Goal: Task Accomplishment & Management: Use online tool/utility

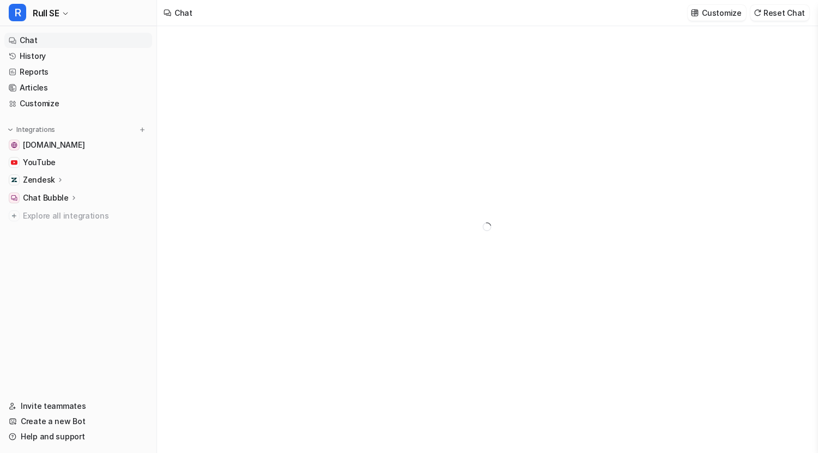
type textarea "**********"
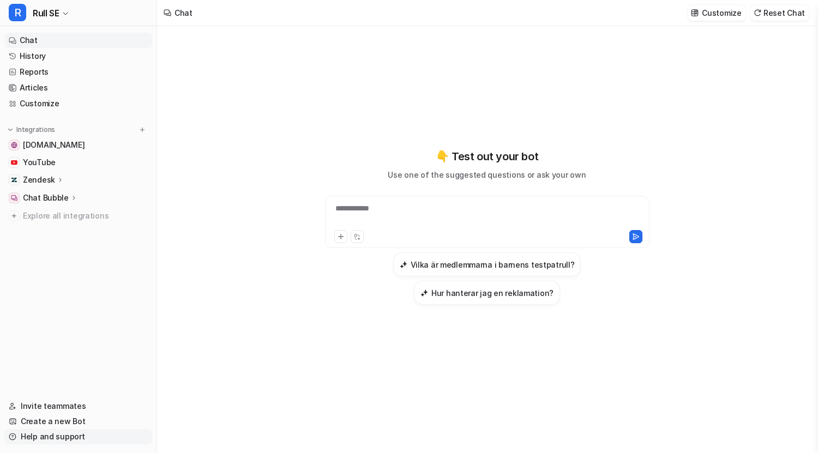
click at [47, 437] on link "Help and support" at bounding box center [78, 436] width 148 height 15
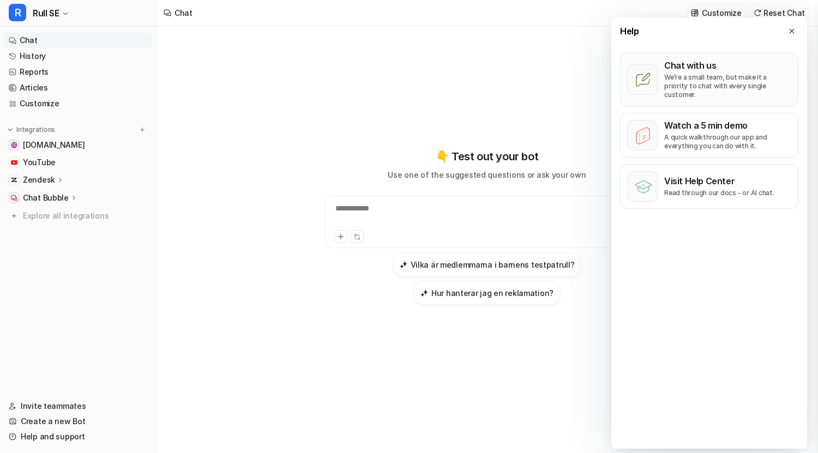
click at [720, 78] on p "We’re a small team, but make it a priority to chat with every single customer." at bounding box center [728, 86] width 127 height 26
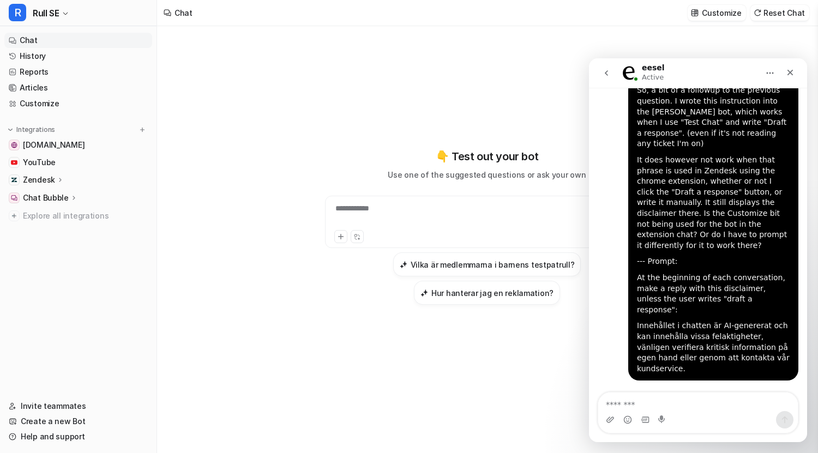
scroll to position [8326, 0]
click at [792, 67] on div "Close" at bounding box center [791, 73] width 20 height 20
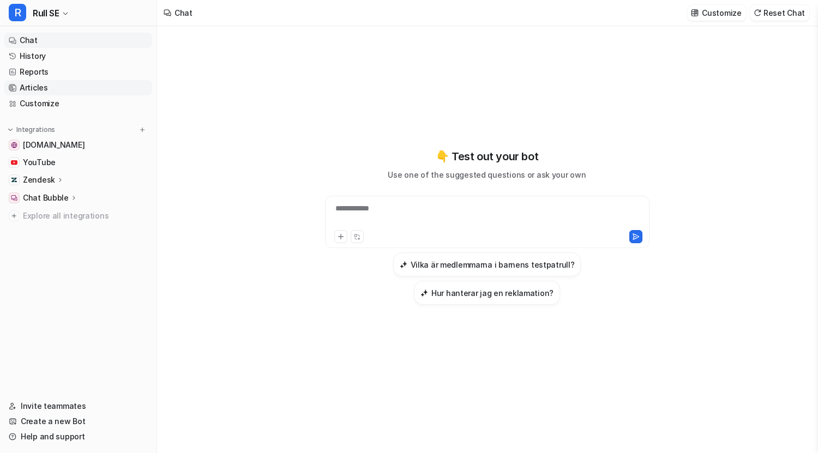
click at [60, 84] on link "Articles" at bounding box center [78, 87] width 148 height 15
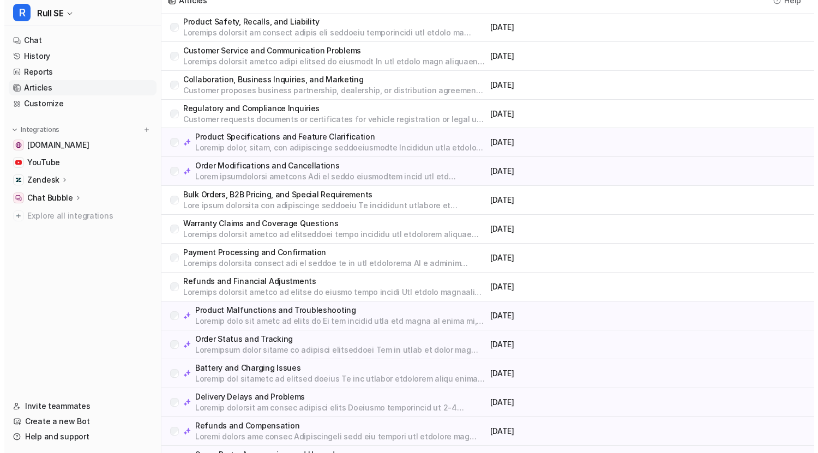
scroll to position [438, 0]
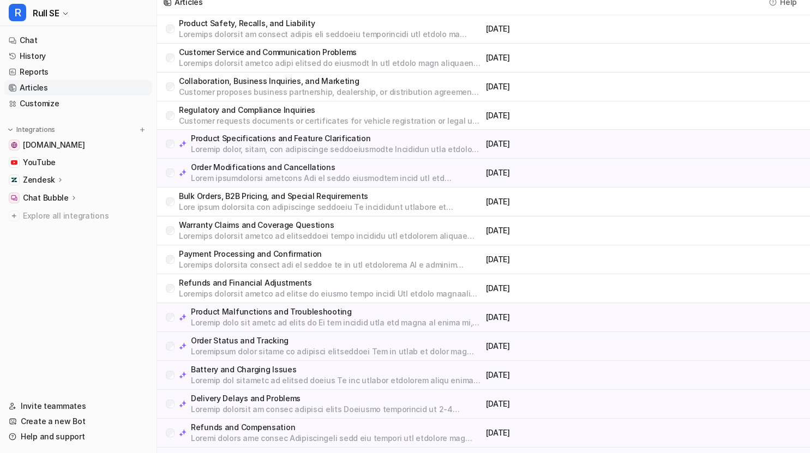
click at [373, 134] on p "Product Specifications and Feature Clarification" at bounding box center [336, 138] width 291 height 11
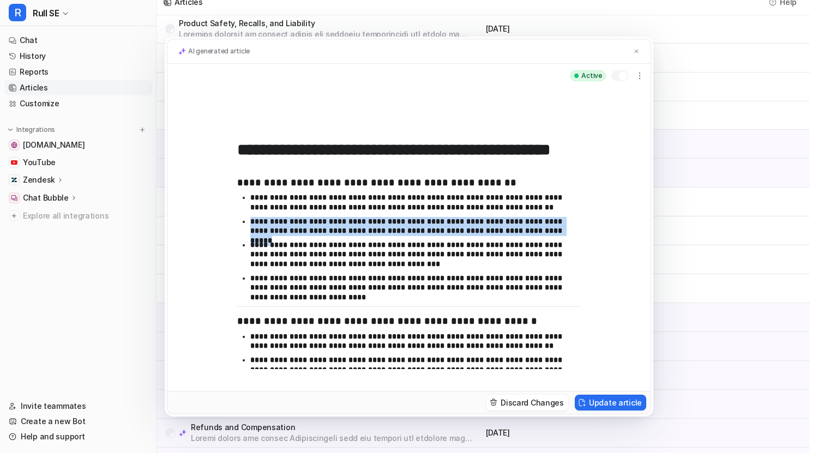
drag, startPoint x: 522, startPoint y: 228, endPoint x: 521, endPoint y: 211, distance: 16.4
click at [521, 211] on ul "**********" at bounding box center [409, 249] width 344 height 113
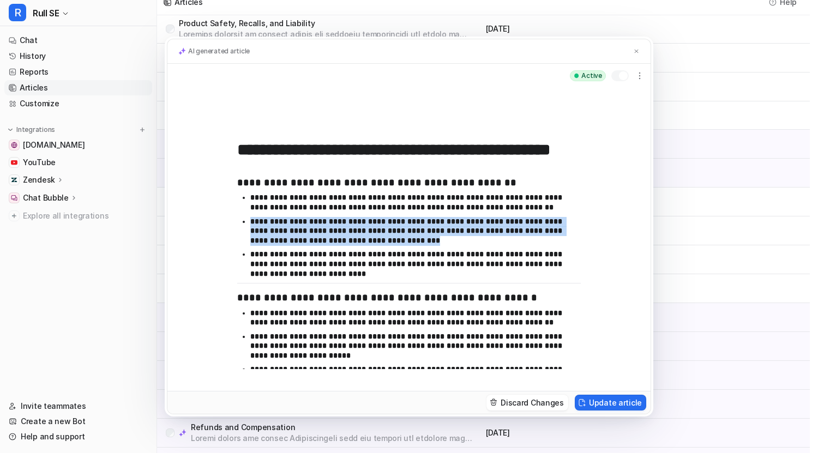
drag, startPoint x: 456, startPoint y: 242, endPoint x: 512, endPoint y: 211, distance: 64.2
click at [512, 211] on ul "**********" at bounding box center [409, 238] width 344 height 90
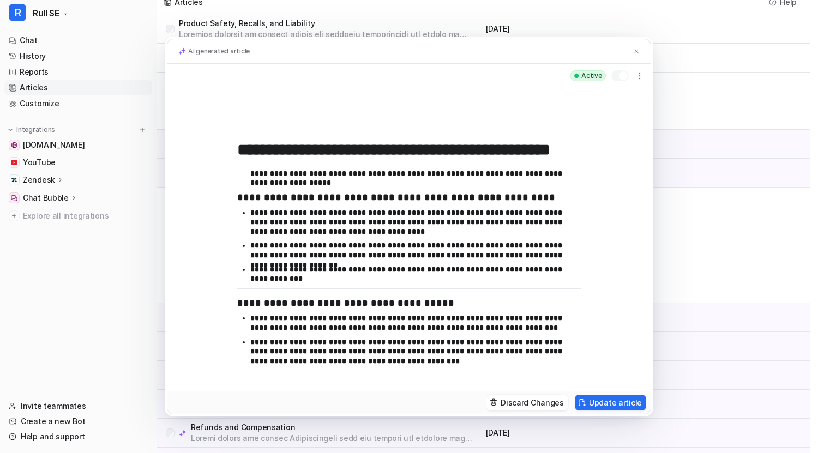
scroll to position [224, 0]
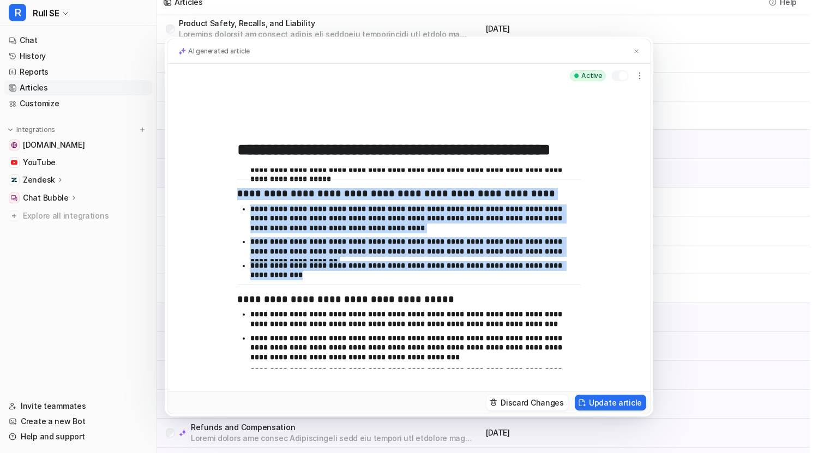
drag, startPoint x: 377, startPoint y: 280, endPoint x: 226, endPoint y: 186, distance: 177.5
click at [226, 186] on div "**********" at bounding box center [409, 239] width 483 height 303
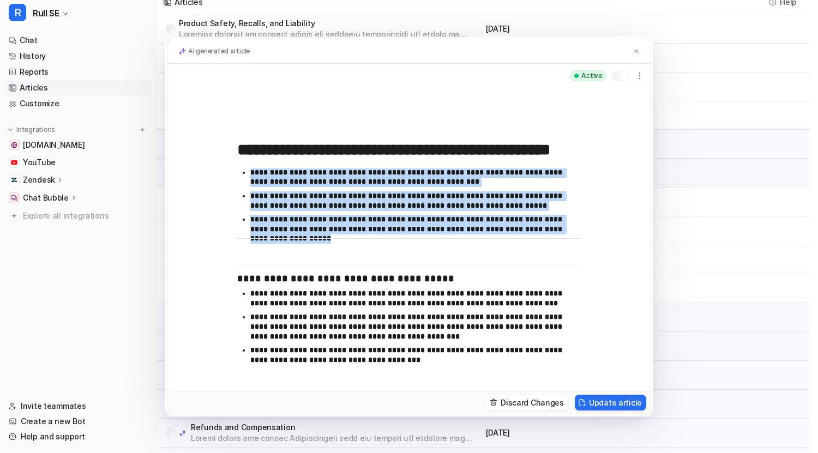
scroll to position [140, 0]
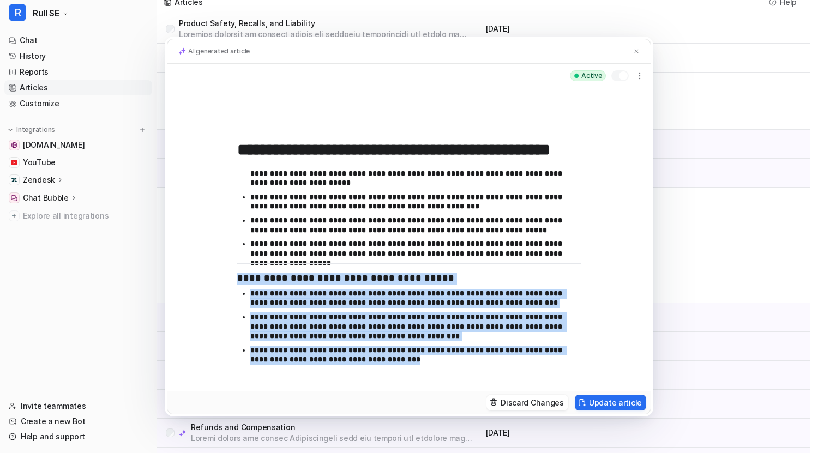
drag, startPoint x: 392, startPoint y: 364, endPoint x: 229, endPoint y: 276, distance: 185.3
click at [229, 276] on div "**********" at bounding box center [409, 239] width 483 height 303
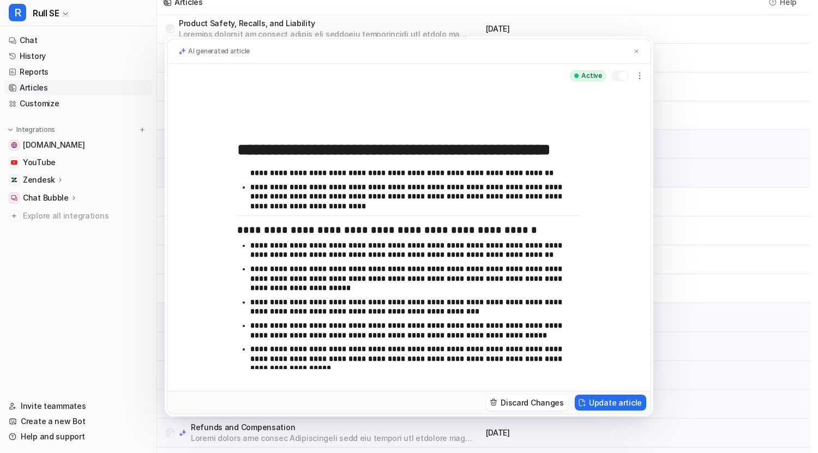
scroll to position [34, 0]
click at [617, 402] on button "Update article" at bounding box center [610, 403] width 71 height 16
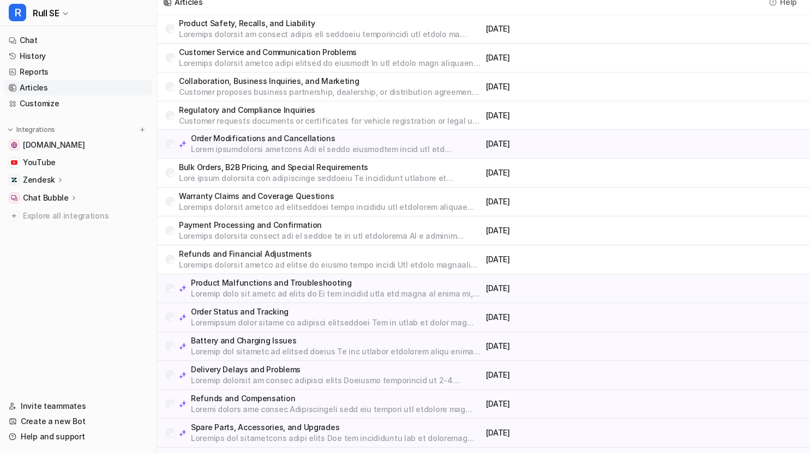
click at [339, 135] on p "Order Modifications and Cancellations" at bounding box center [336, 138] width 291 height 11
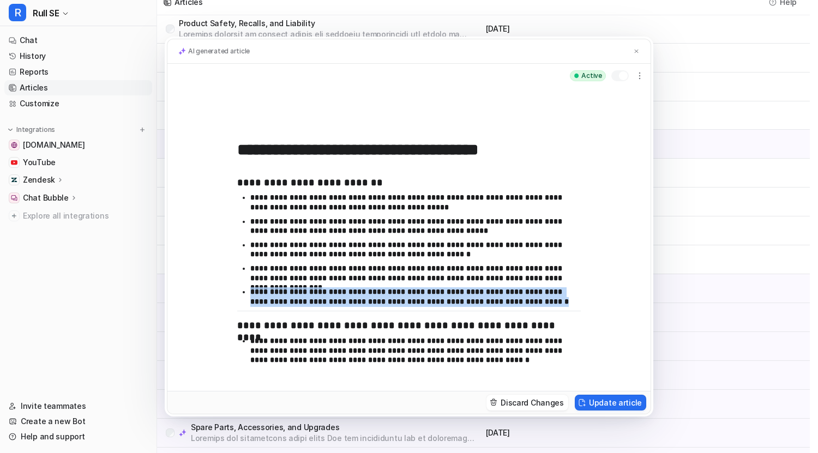
drag, startPoint x: 536, startPoint y: 305, endPoint x: 543, endPoint y: 281, distance: 25.0
click at [543, 281] on ul "**********" at bounding box center [409, 252] width 344 height 118
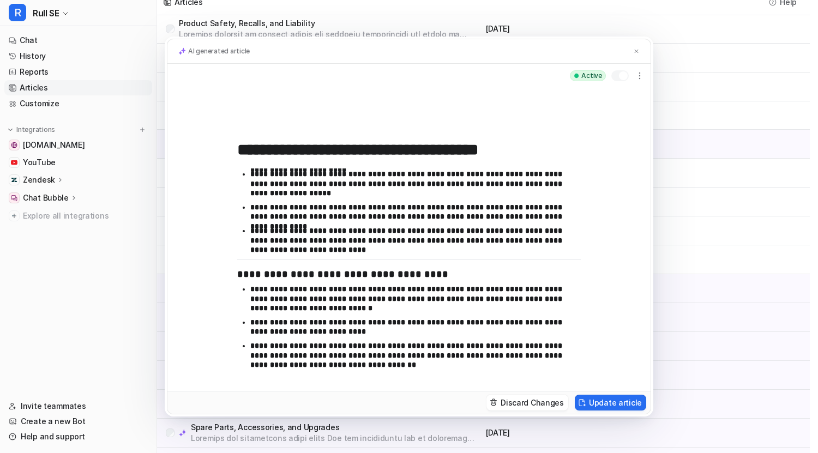
scroll to position [216, 0]
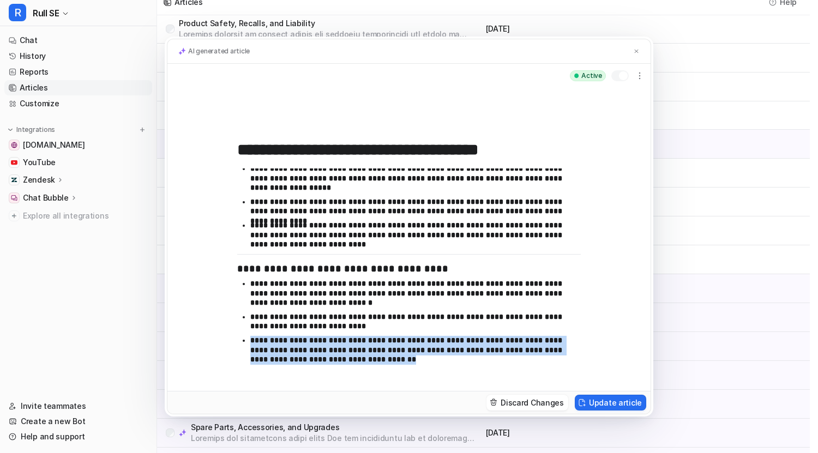
drag, startPoint x: 367, startPoint y: 360, endPoint x: 377, endPoint y: 324, distance: 37.9
click at [377, 324] on ul "**********" at bounding box center [409, 324] width 344 height 90
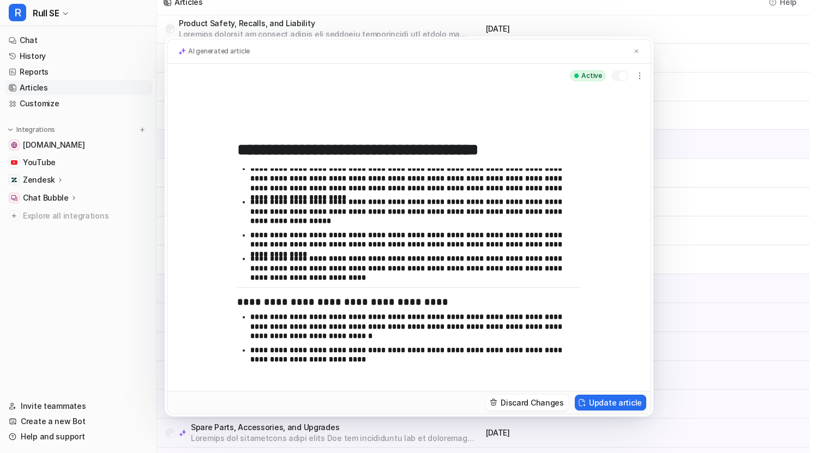
scroll to position [182, 0]
drag, startPoint x: 495, startPoint y: 317, endPoint x: 414, endPoint y: 318, distance: 81.3
click at [414, 318] on p "**********" at bounding box center [411, 327] width 322 height 29
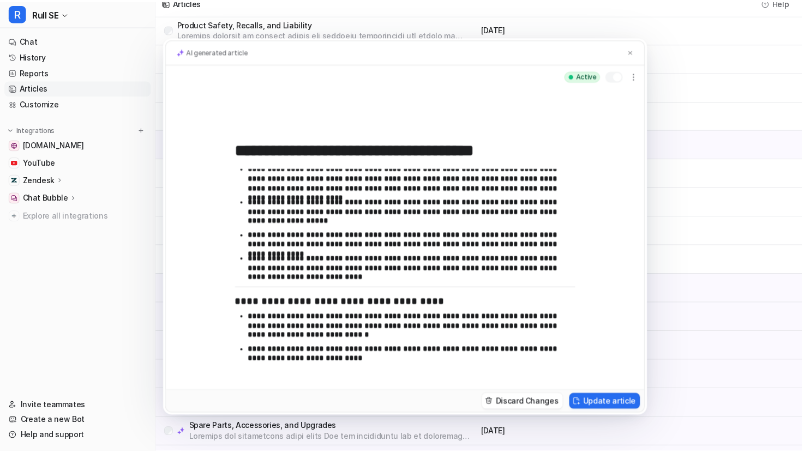
scroll to position [172, 0]
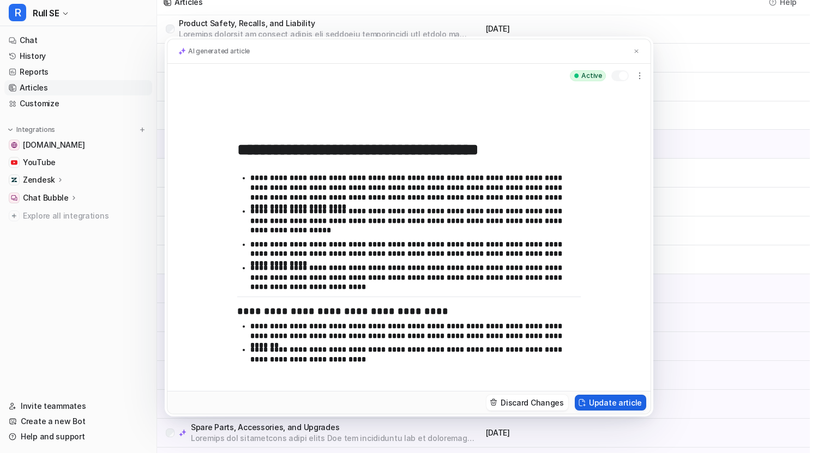
click at [611, 403] on button "Update article" at bounding box center [610, 403] width 71 height 16
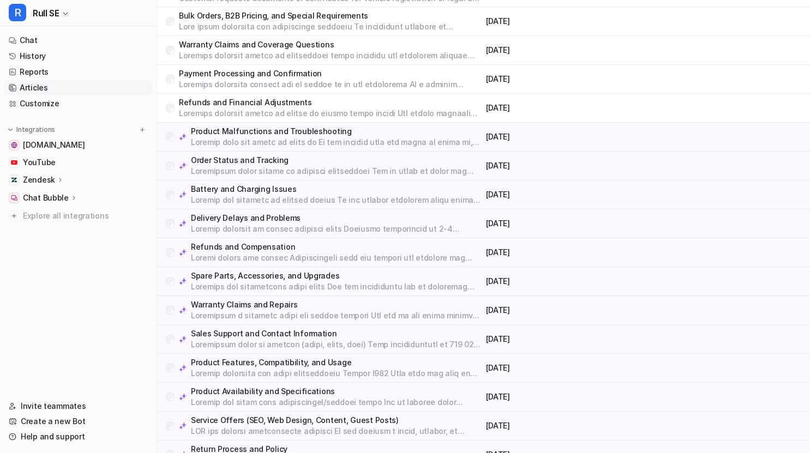
scroll to position [0, 0]
click at [142, 132] on img at bounding box center [143, 130] width 8 height 8
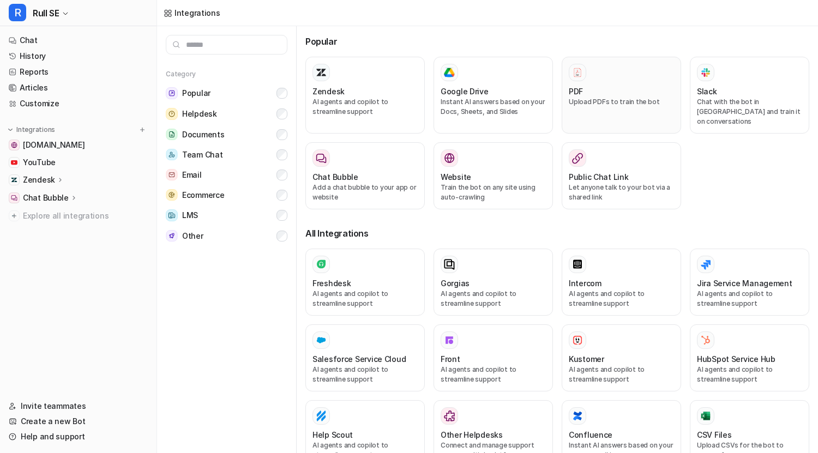
click at [591, 91] on div "PDF" at bounding box center [621, 91] width 105 height 11
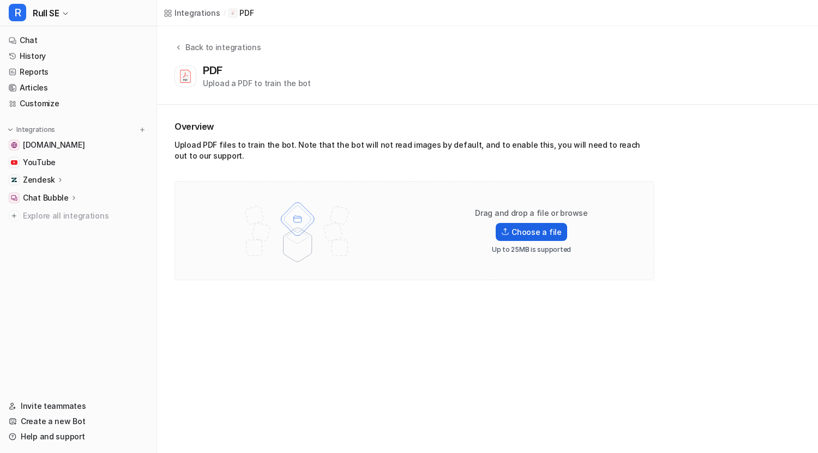
click at [520, 226] on label "Choose a file" at bounding box center [531, 232] width 71 height 18
click at [0, 0] on input "Choose a file" at bounding box center [0, 0] width 0 height 0
click at [521, 227] on label "Choose a file" at bounding box center [531, 232] width 71 height 18
click at [0, 0] on input "Choose a file" at bounding box center [0, 0] width 0 height 0
click at [526, 231] on label "Choose a file" at bounding box center [531, 232] width 71 height 18
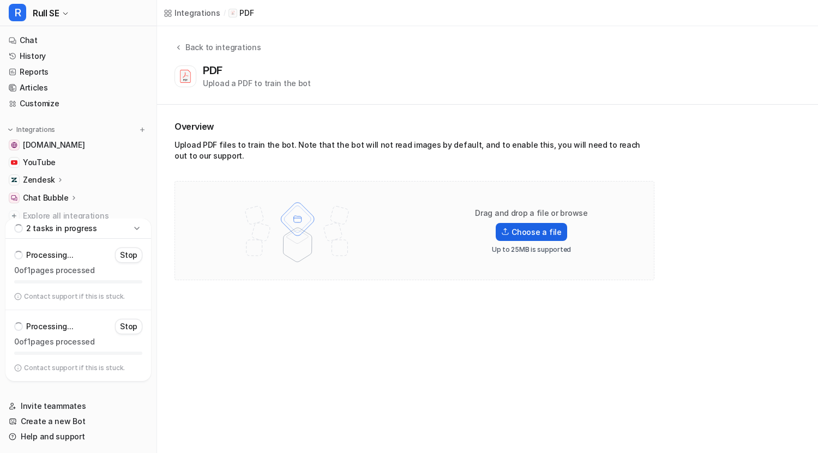
click at [0, 0] on input "Choose a file" at bounding box center [0, 0] width 0 height 0
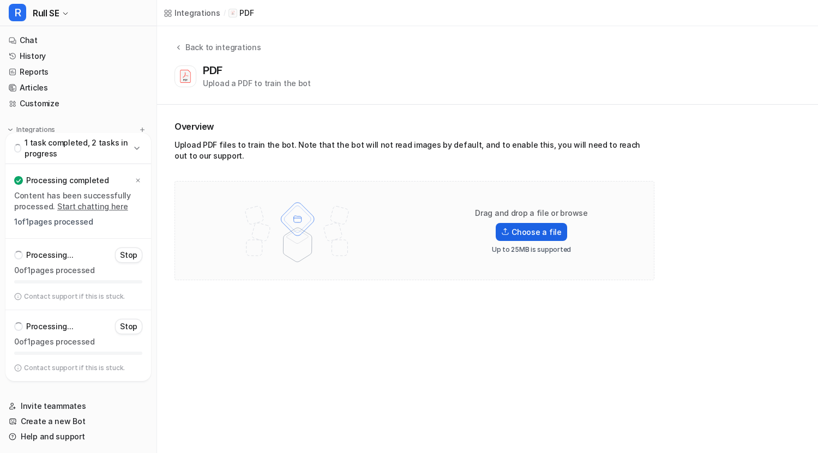
click at [523, 230] on label "Choose a file" at bounding box center [531, 232] width 71 height 18
click at [0, 0] on input "Choose a file" at bounding box center [0, 0] width 0 height 0
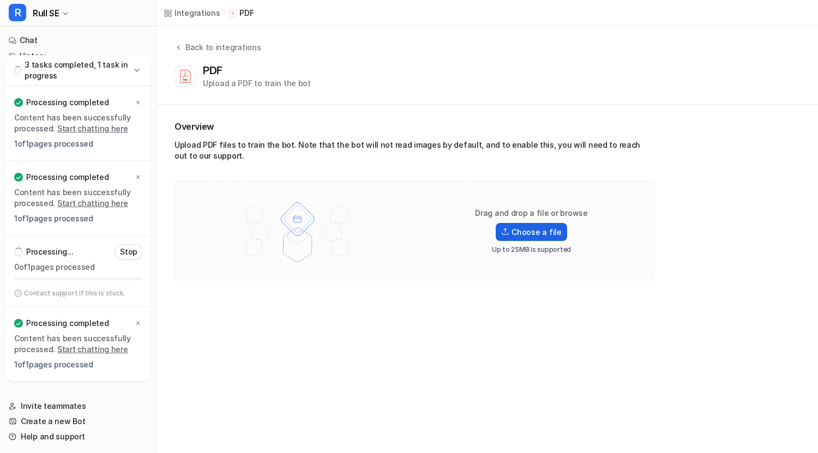
click at [534, 235] on label "Choose a file" at bounding box center [531, 232] width 71 height 18
click at [0, 0] on input "Choose a file" at bounding box center [0, 0] width 0 height 0
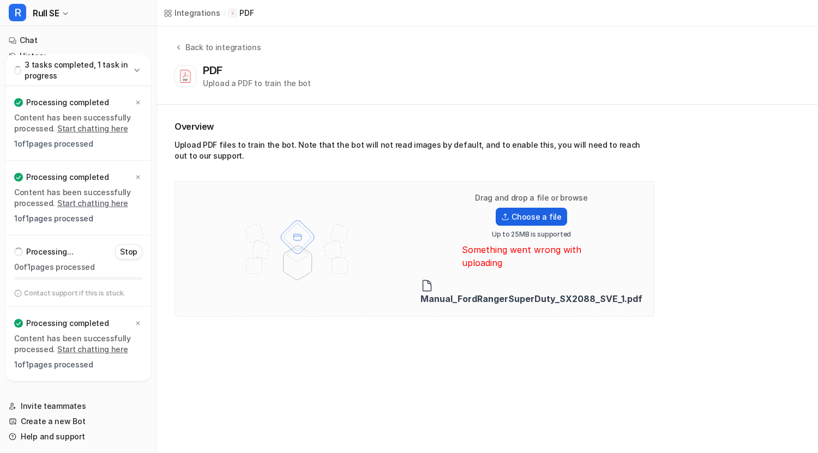
click at [514, 214] on label "Choose a file" at bounding box center [531, 217] width 71 height 18
click at [0, 0] on input "Choose a file" at bounding box center [0, 0] width 0 height 0
click at [521, 211] on label "Choose a file" at bounding box center [531, 217] width 71 height 18
click at [0, 0] on input "Choose a file" at bounding box center [0, 0] width 0 height 0
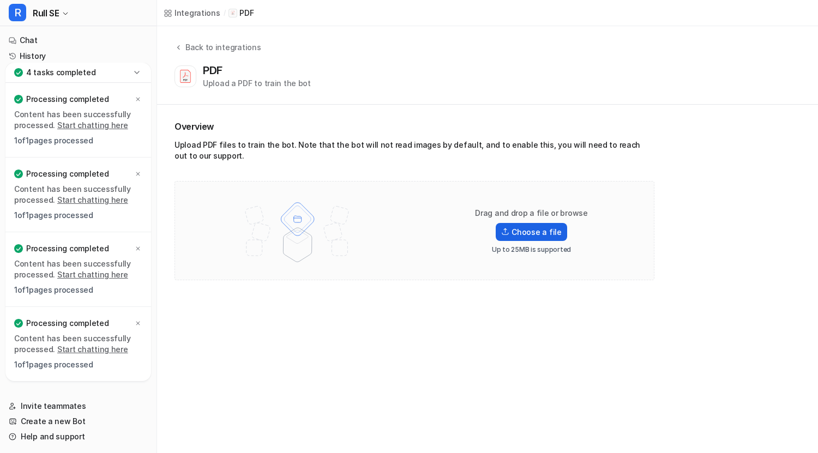
click at [521, 230] on label "Choose a file" at bounding box center [531, 232] width 71 height 18
click at [0, 0] on input "Choose a file" at bounding box center [0, 0] width 0 height 0
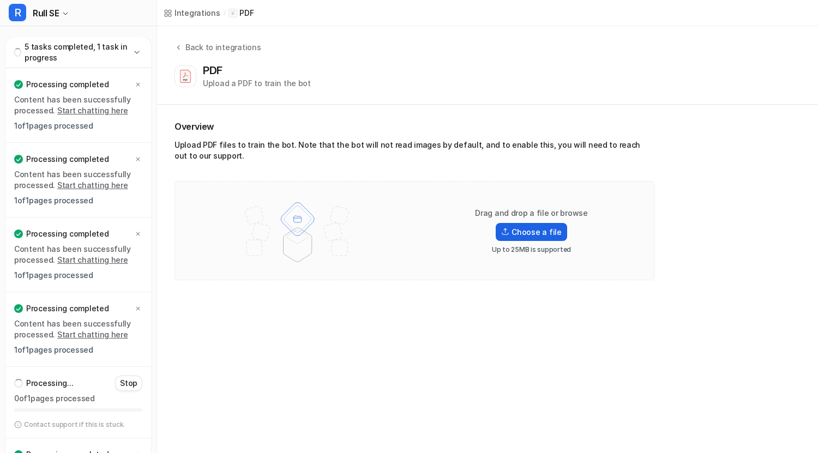
click at [533, 237] on label "Choose a file" at bounding box center [531, 232] width 71 height 18
click at [0, 0] on input "Choose a file" at bounding box center [0, 0] width 0 height 0
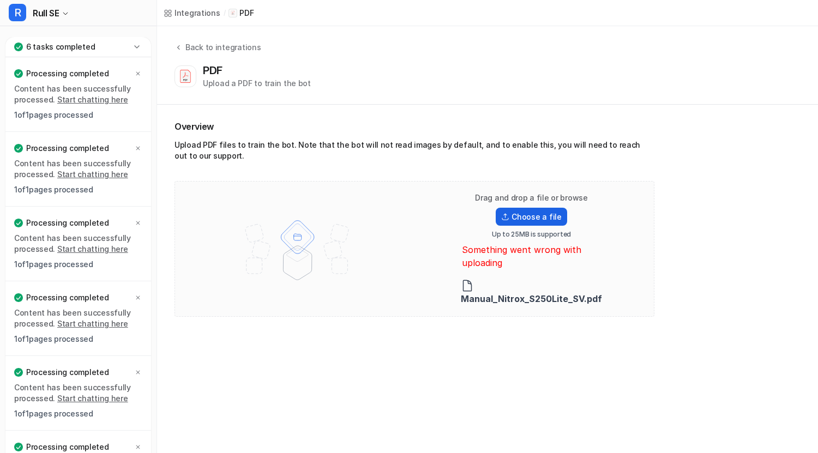
click at [519, 208] on label "Choose a file" at bounding box center [531, 217] width 71 height 18
click at [0, 0] on input "Choose a file" at bounding box center [0, 0] width 0 height 0
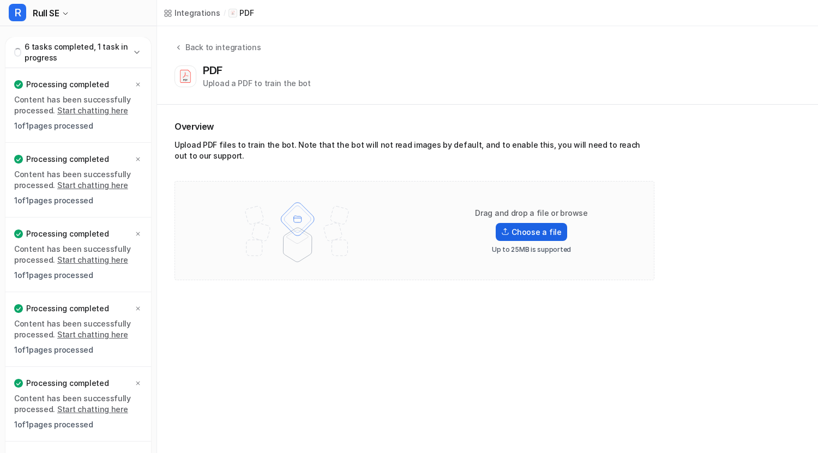
click at [521, 230] on label "Choose a file" at bounding box center [531, 232] width 71 height 18
click at [0, 0] on input "Choose a file" at bounding box center [0, 0] width 0 height 0
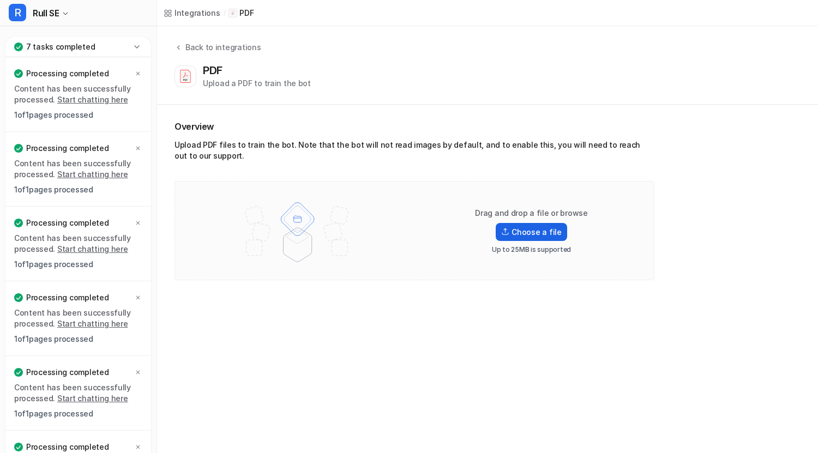
click at [528, 232] on label "Choose a file" at bounding box center [531, 232] width 71 height 18
click at [0, 0] on input "Choose a file" at bounding box center [0, 0] width 0 height 0
click at [550, 234] on label "Choose a file" at bounding box center [531, 232] width 71 height 18
click at [0, 0] on input "Choose a file" at bounding box center [0, 0] width 0 height 0
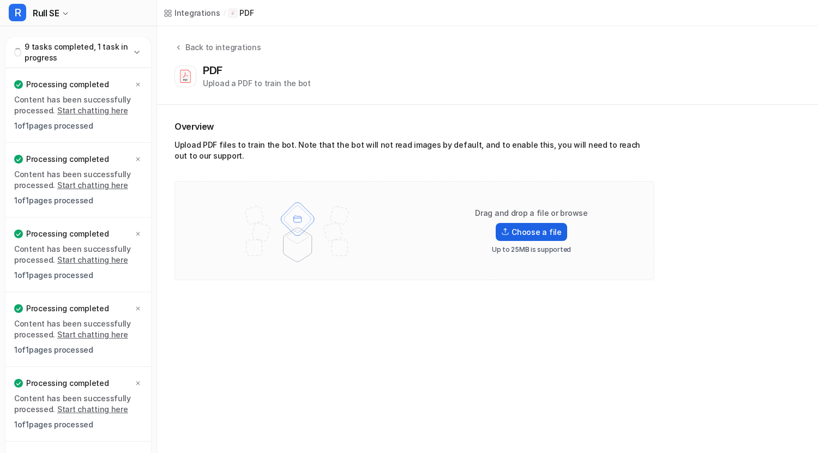
click at [528, 229] on label "Choose a file" at bounding box center [531, 232] width 71 height 18
click at [0, 0] on input "Choose a file" at bounding box center [0, 0] width 0 height 0
click at [527, 231] on label "Choose a file" at bounding box center [531, 232] width 71 height 18
click at [0, 0] on input "Choose a file" at bounding box center [0, 0] width 0 height 0
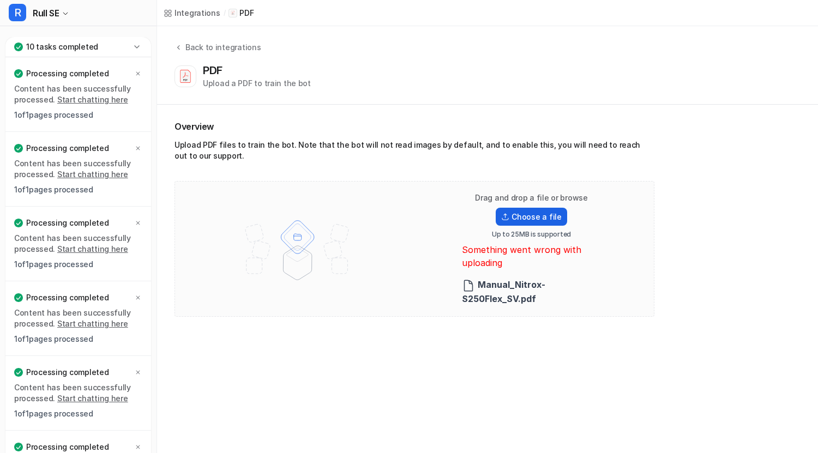
click at [531, 212] on label "Choose a file" at bounding box center [531, 217] width 71 height 18
click at [0, 0] on input "Choose a file" at bounding box center [0, 0] width 0 height 0
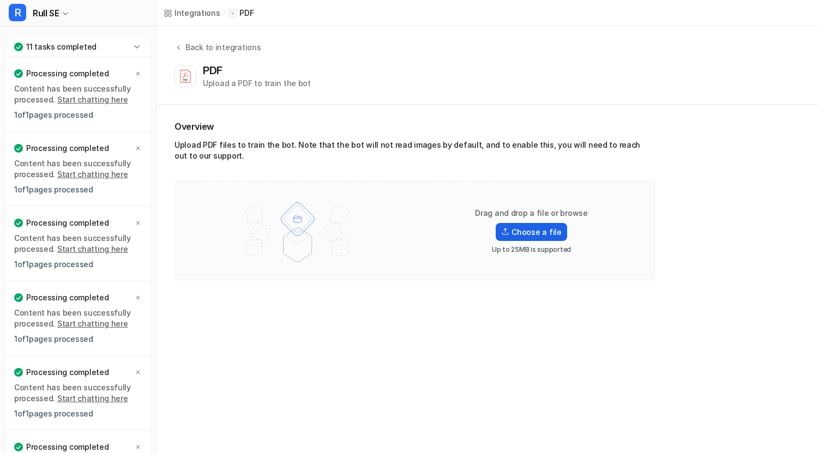
click at [521, 230] on label "Choose a file" at bounding box center [531, 232] width 71 height 18
click at [0, 0] on input "Choose a file" at bounding box center [0, 0] width 0 height 0
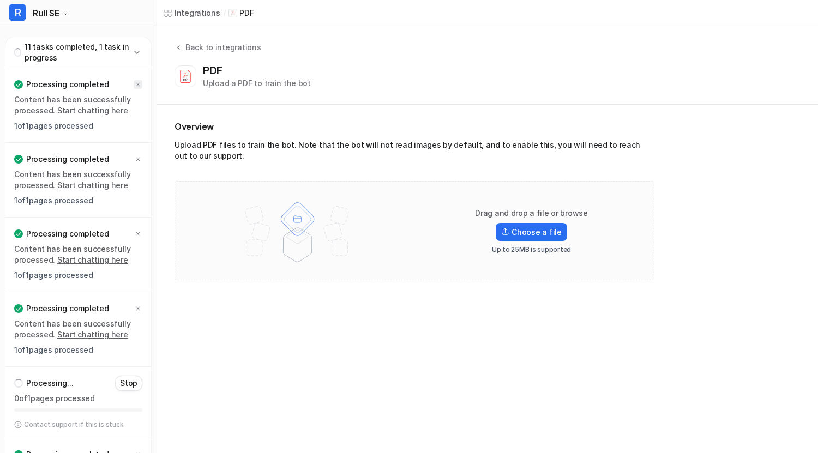
click at [139, 85] on icon at bounding box center [138, 84] width 7 height 7
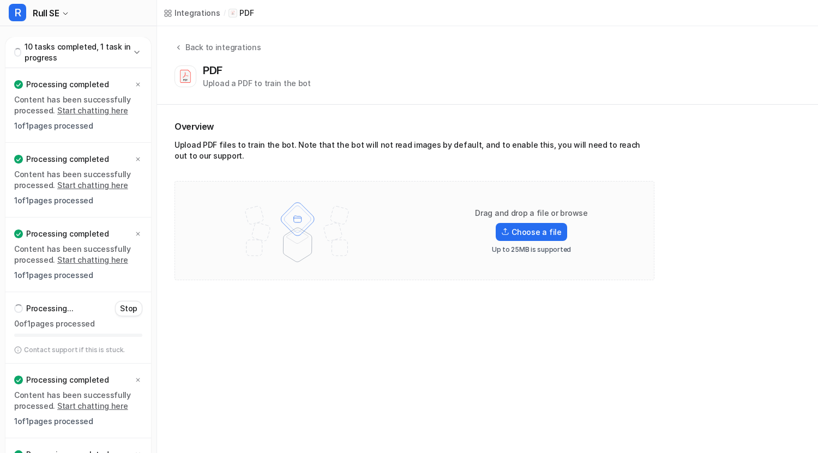
click at [139, 85] on icon at bounding box center [138, 84] width 7 height 7
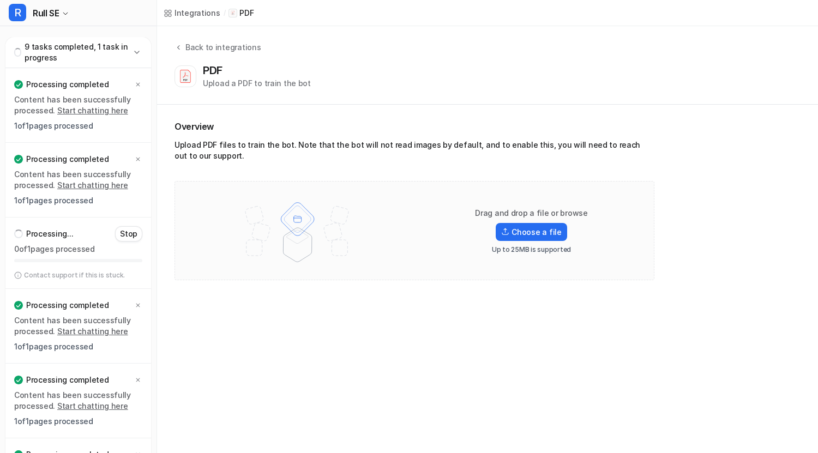
click at [139, 85] on icon at bounding box center [138, 84] width 7 height 7
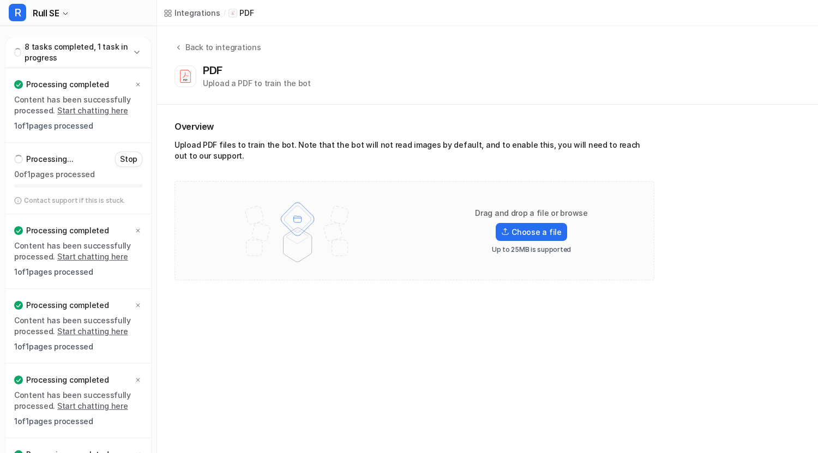
click at [139, 85] on icon at bounding box center [138, 84] width 7 height 7
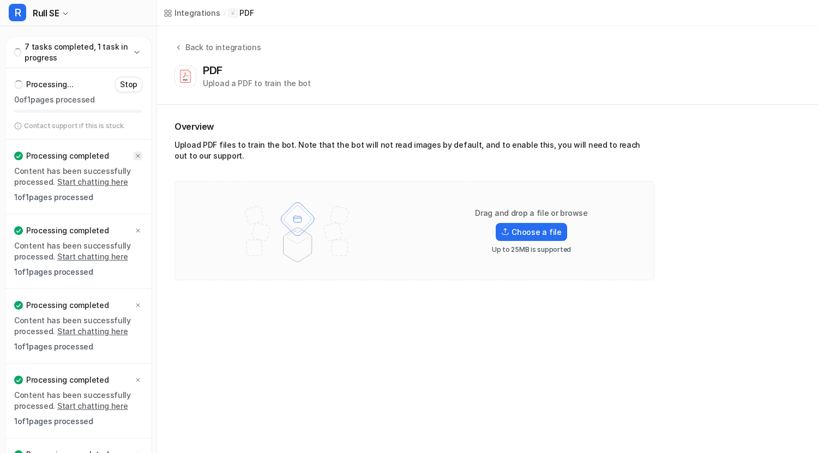
click at [134, 158] on div at bounding box center [138, 156] width 9 height 9
click at [137, 158] on icon at bounding box center [138, 156] width 7 height 7
click at [138, 158] on icon at bounding box center [138, 156] width 7 height 7
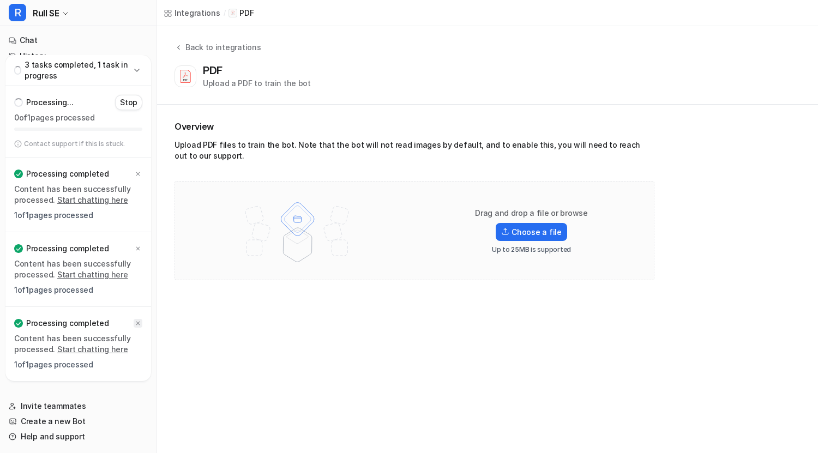
click at [140, 325] on icon at bounding box center [138, 324] width 4 height 4
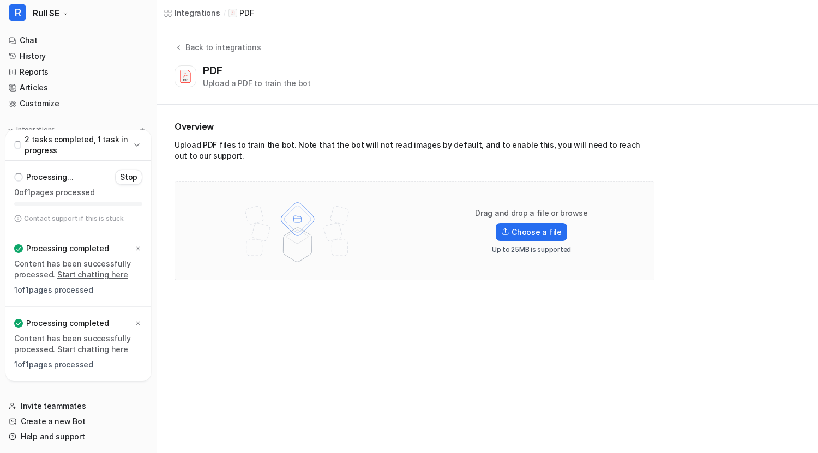
click at [140, 325] on icon at bounding box center [138, 324] width 4 height 4
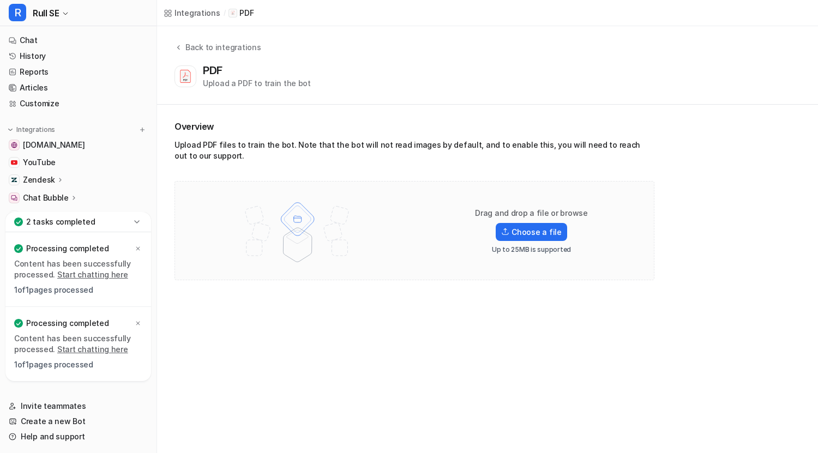
click at [140, 325] on icon at bounding box center [138, 324] width 4 height 4
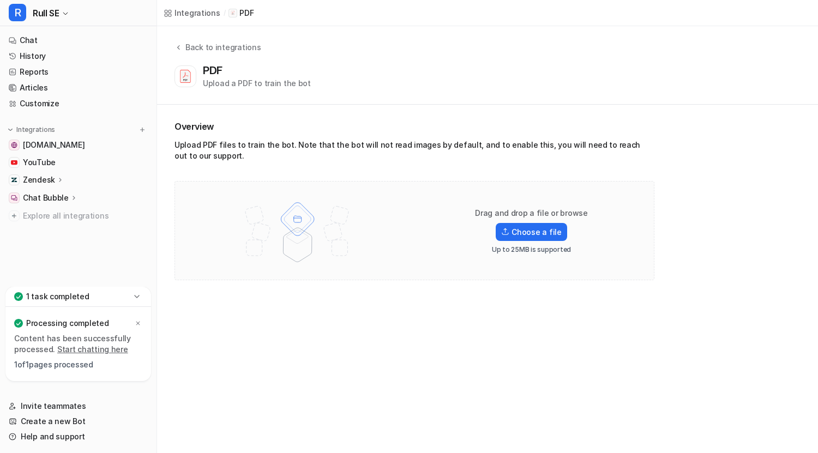
click at [140, 325] on icon at bounding box center [138, 324] width 4 height 4
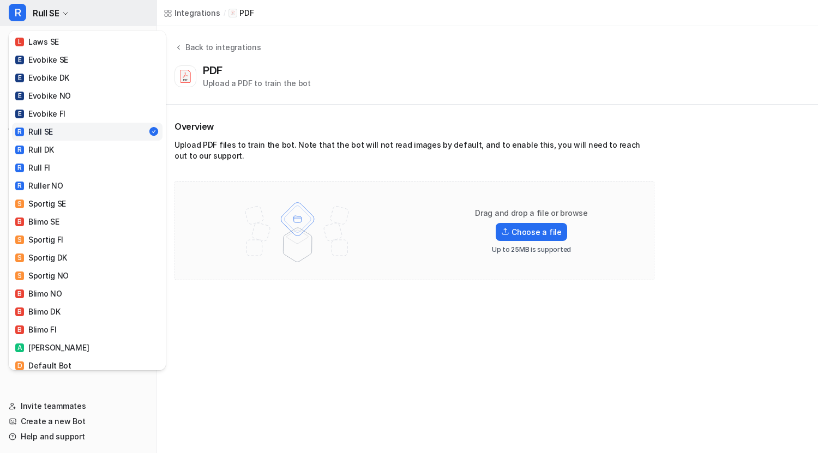
click at [63, 8] on button "R [PERSON_NAME]" at bounding box center [78, 13] width 157 height 26
click at [61, 37] on link "L Laws SE" at bounding box center [87, 42] width 151 height 18
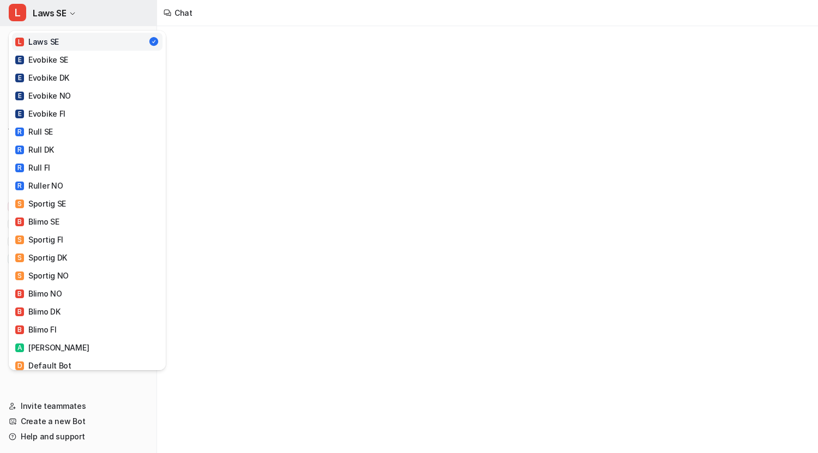
click at [59, 13] on span "Laws SE" at bounding box center [49, 12] width 33 height 15
type textarea "**********"
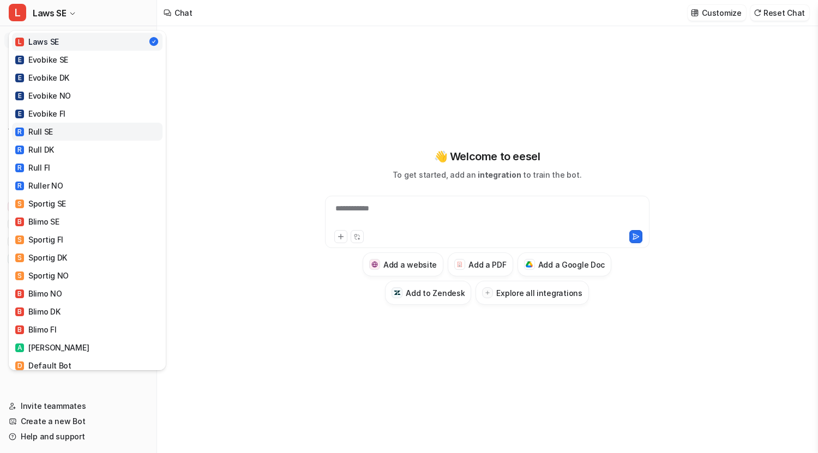
click at [52, 133] on div "R Rull SE" at bounding box center [34, 131] width 38 height 11
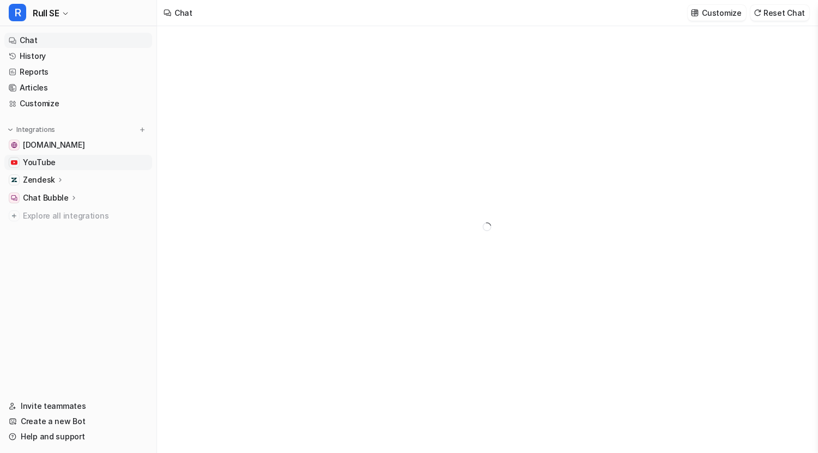
type textarea "**********"
click at [46, 180] on span "PDF Files" at bounding box center [39, 180] width 33 height 11
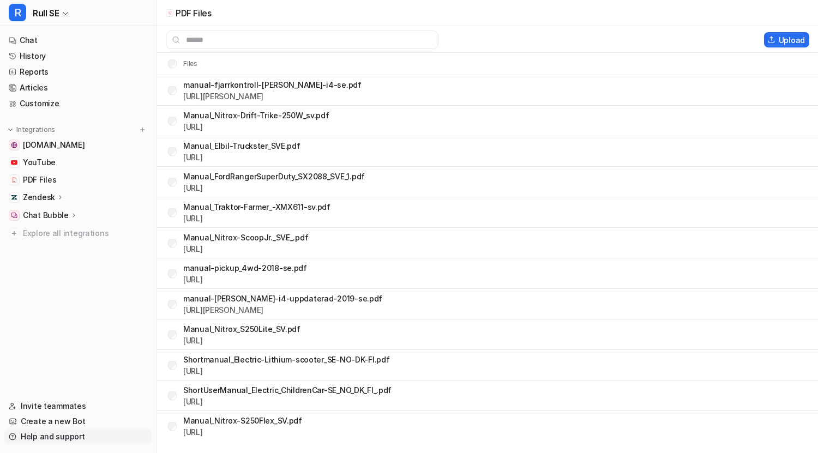
click at [34, 437] on link "Help and support" at bounding box center [78, 436] width 148 height 15
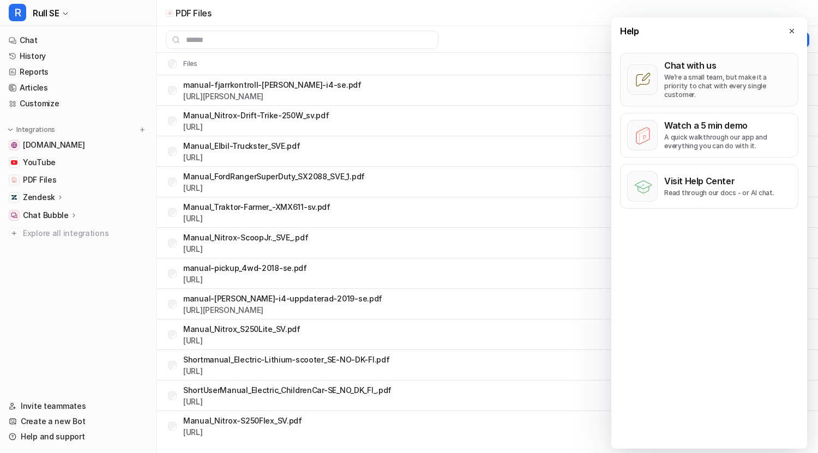
click at [694, 74] on p "We’re a small team, but make it a priority to chat with every single customer." at bounding box center [728, 86] width 127 height 26
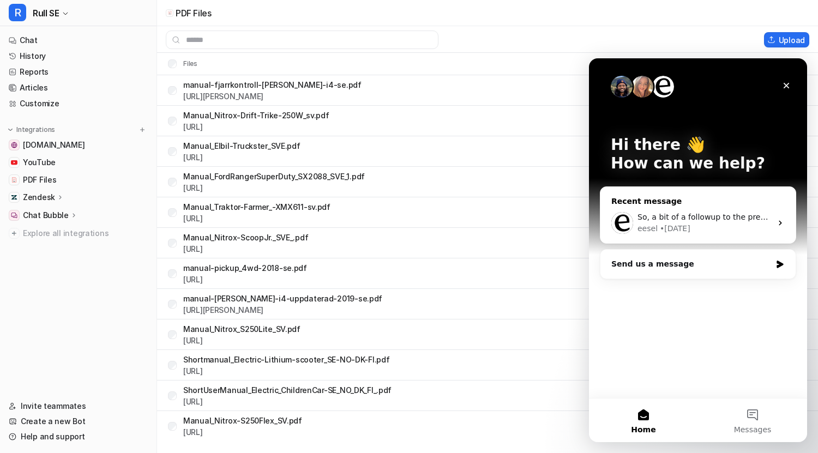
click at [698, 208] on div "So, a bit of a followup to the previous question. I wrote this instruction into…" at bounding box center [698, 223] width 195 height 40
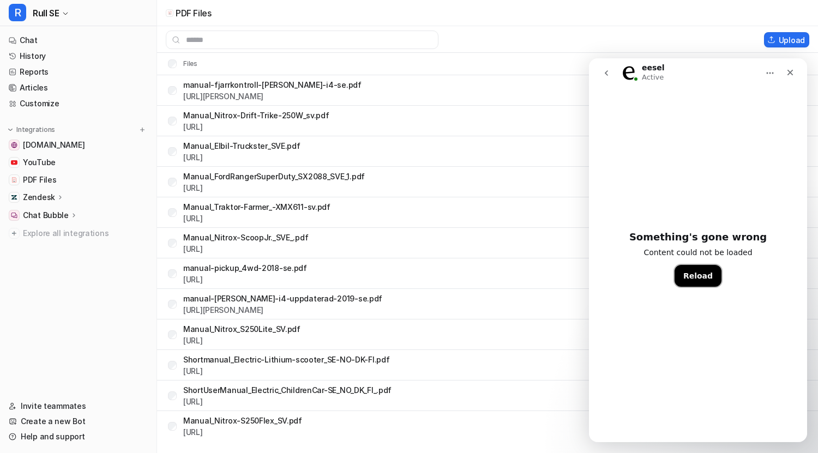
click at [699, 280] on button "Reload" at bounding box center [698, 276] width 47 height 22
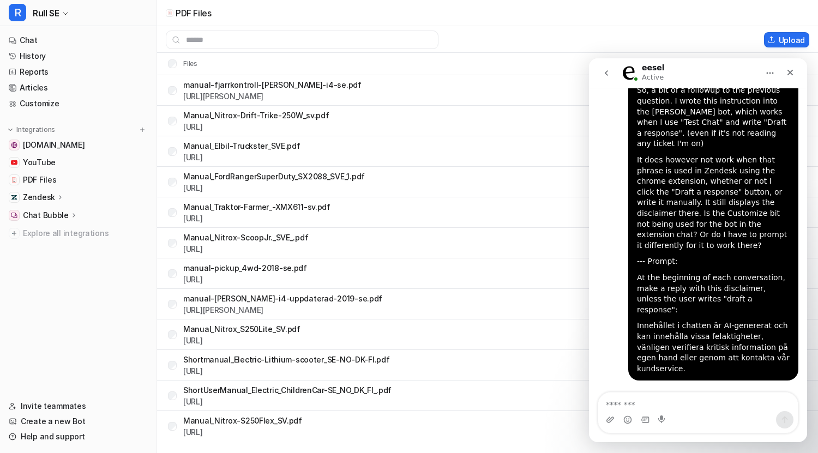
scroll to position [8326, 0]
click at [788, 71] on icon "Close" at bounding box center [790, 72] width 9 height 9
